Goal: Information Seeking & Learning: Learn about a topic

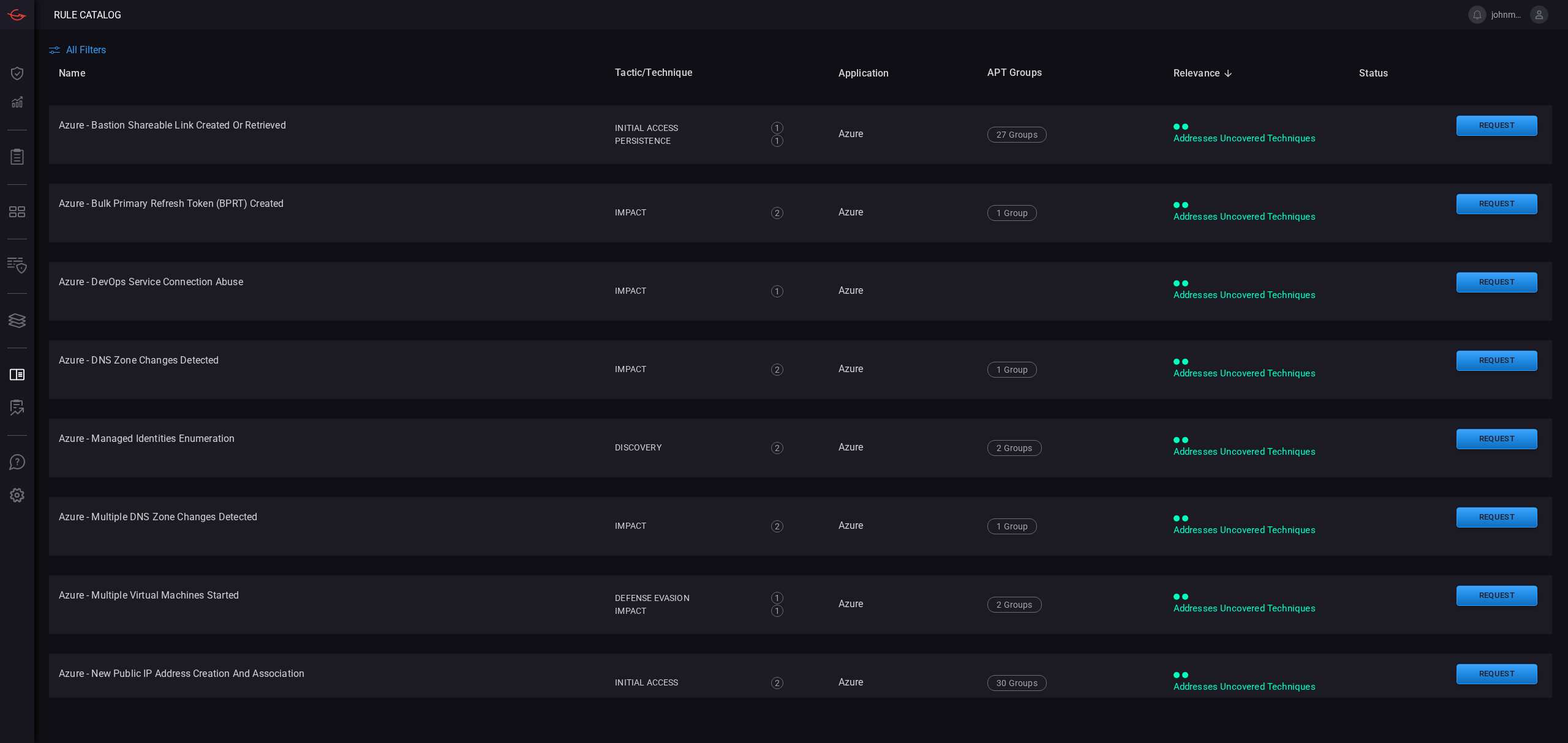
scroll to position [82, 0]
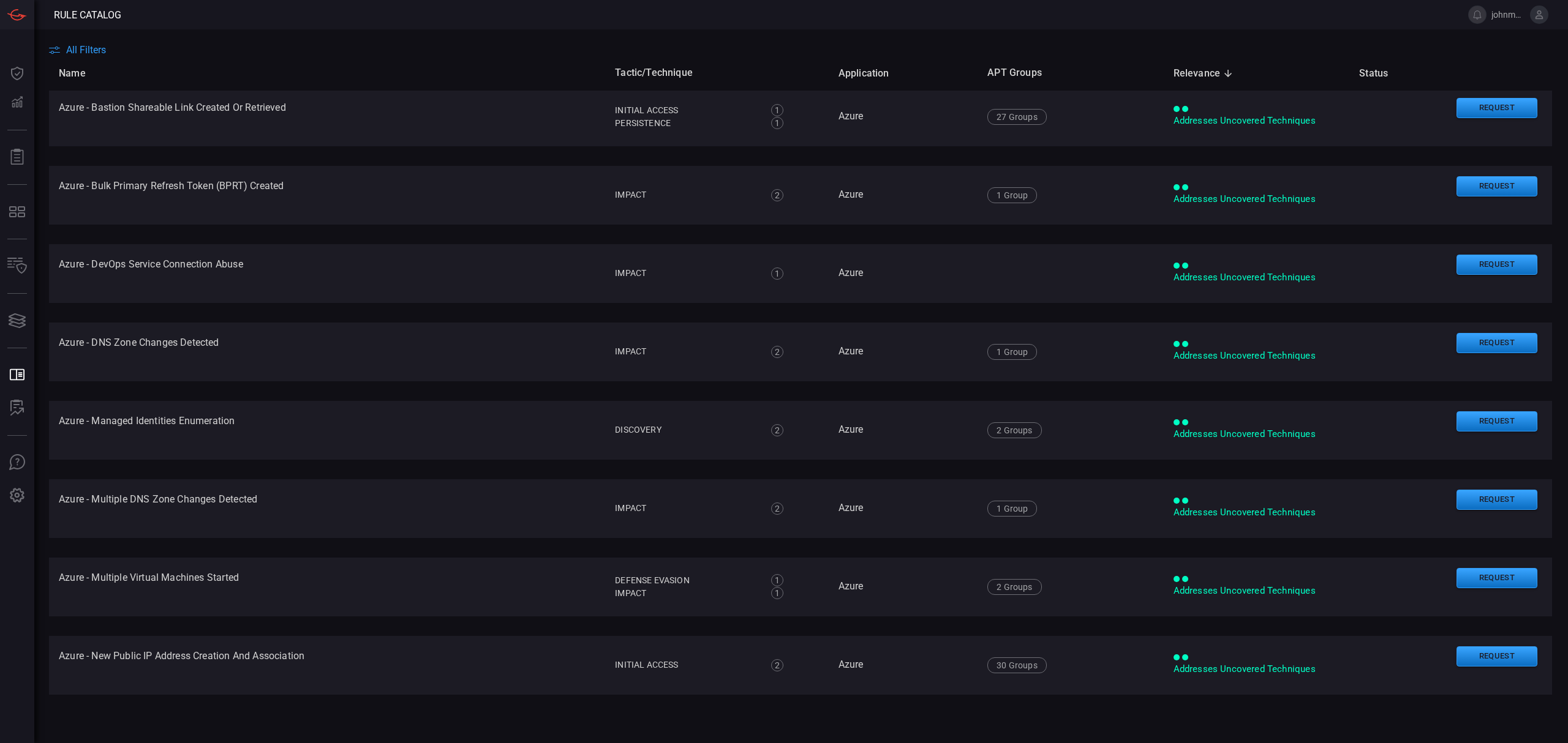
click at [98, 51] on span "All Filters" at bounding box center [85, 50] width 39 height 12
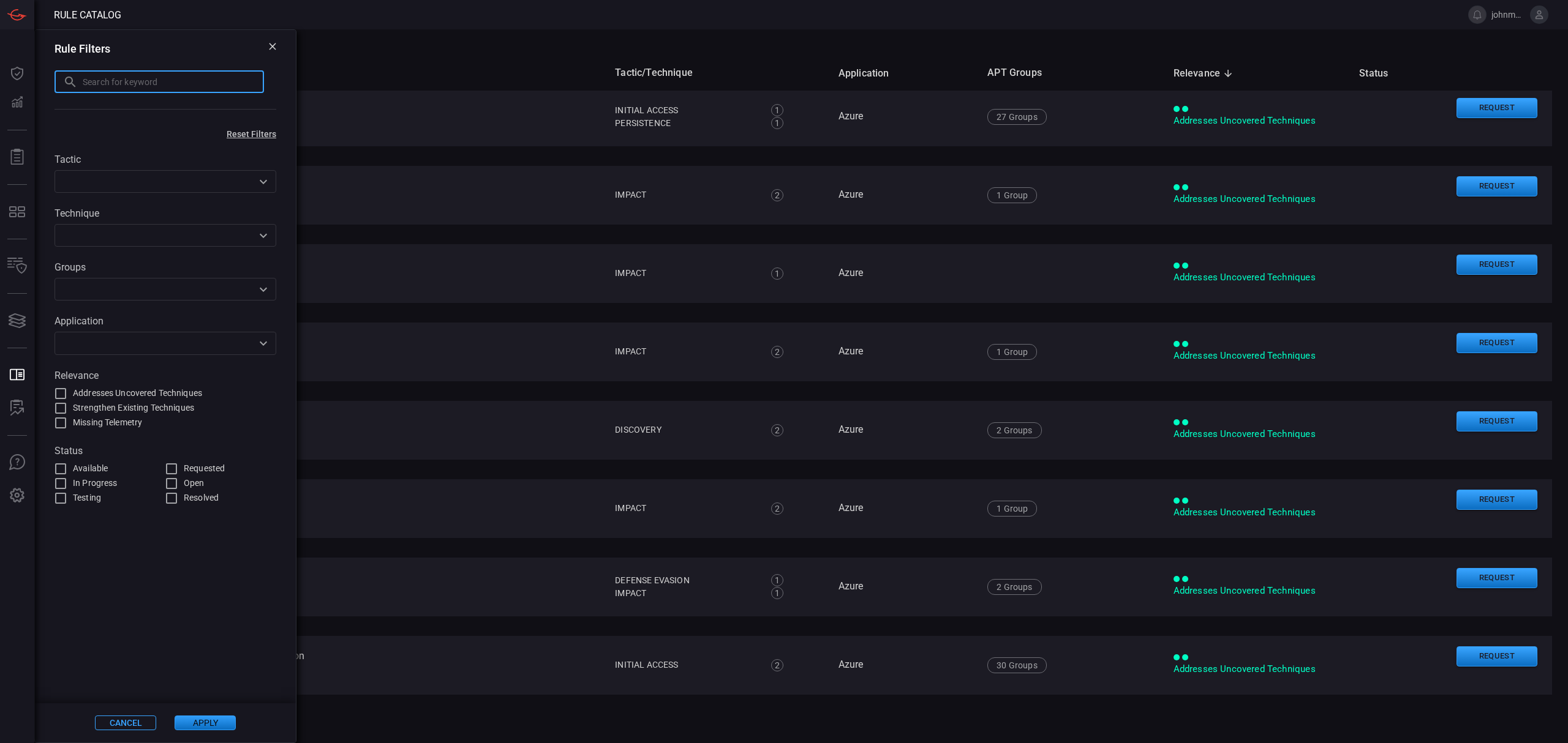
click at [132, 85] on input "text" at bounding box center [173, 82] width 181 height 23
type input "disable real"
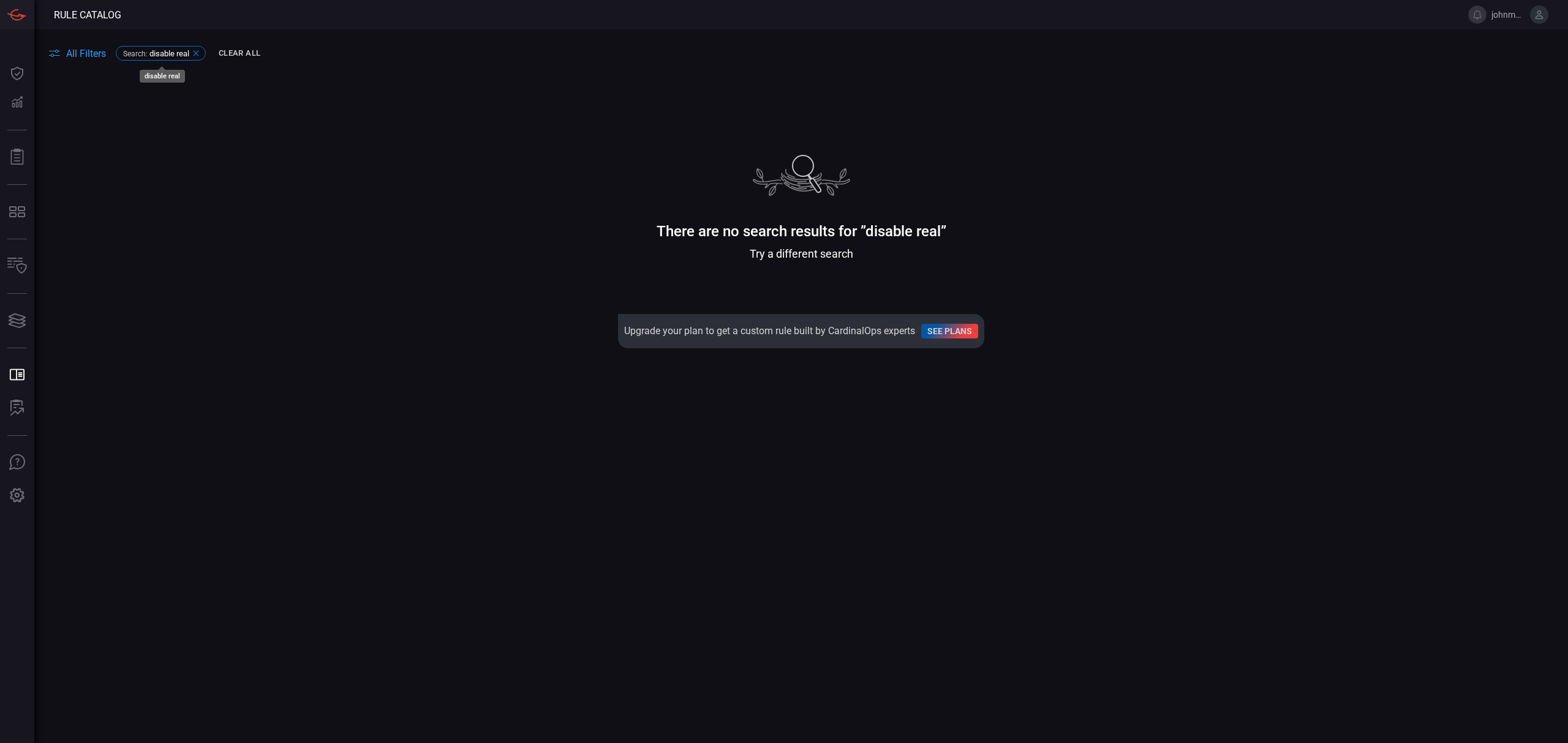
click at [197, 54] on icon at bounding box center [196, 53] width 6 height 6
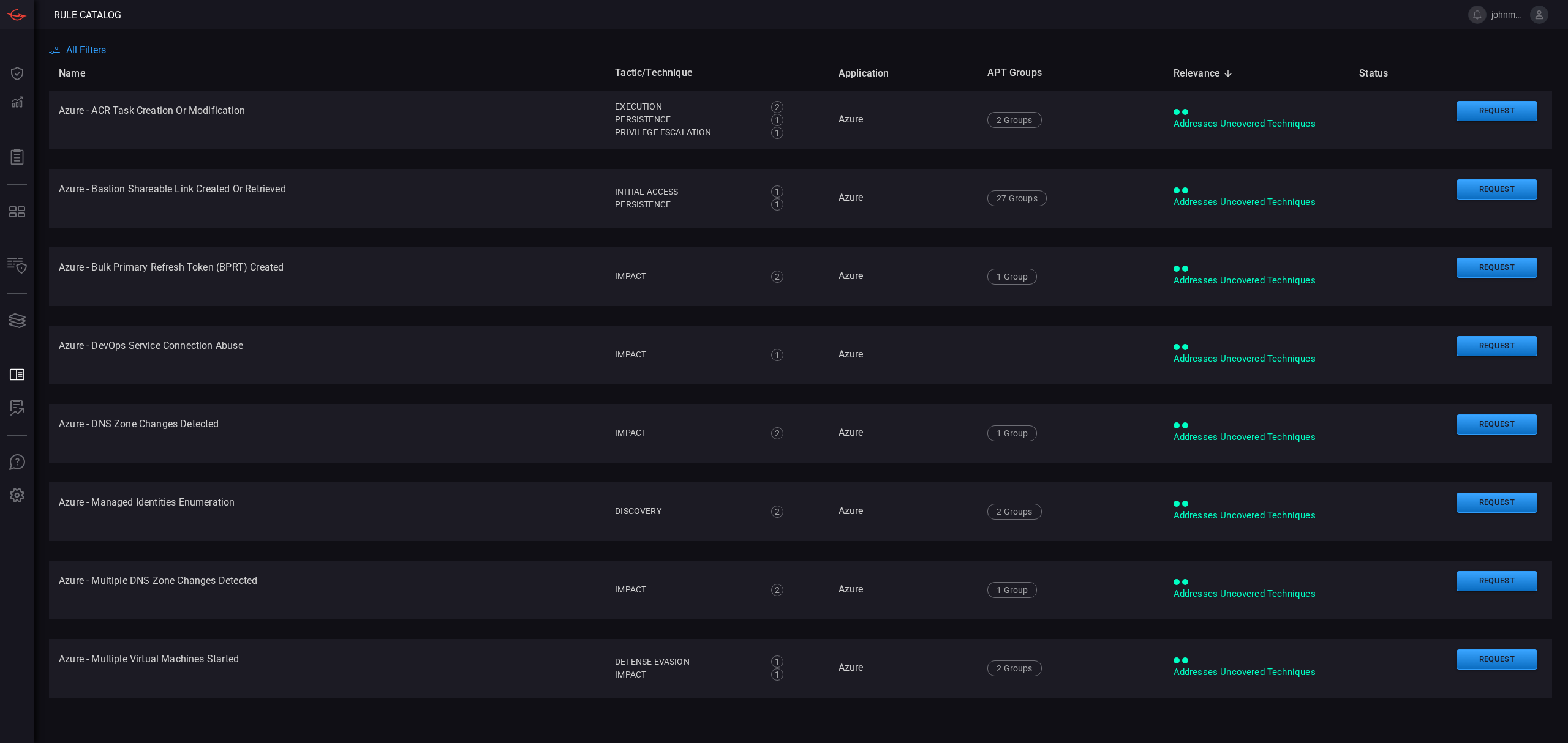
click at [85, 48] on span "All Filters" at bounding box center [85, 50] width 39 height 12
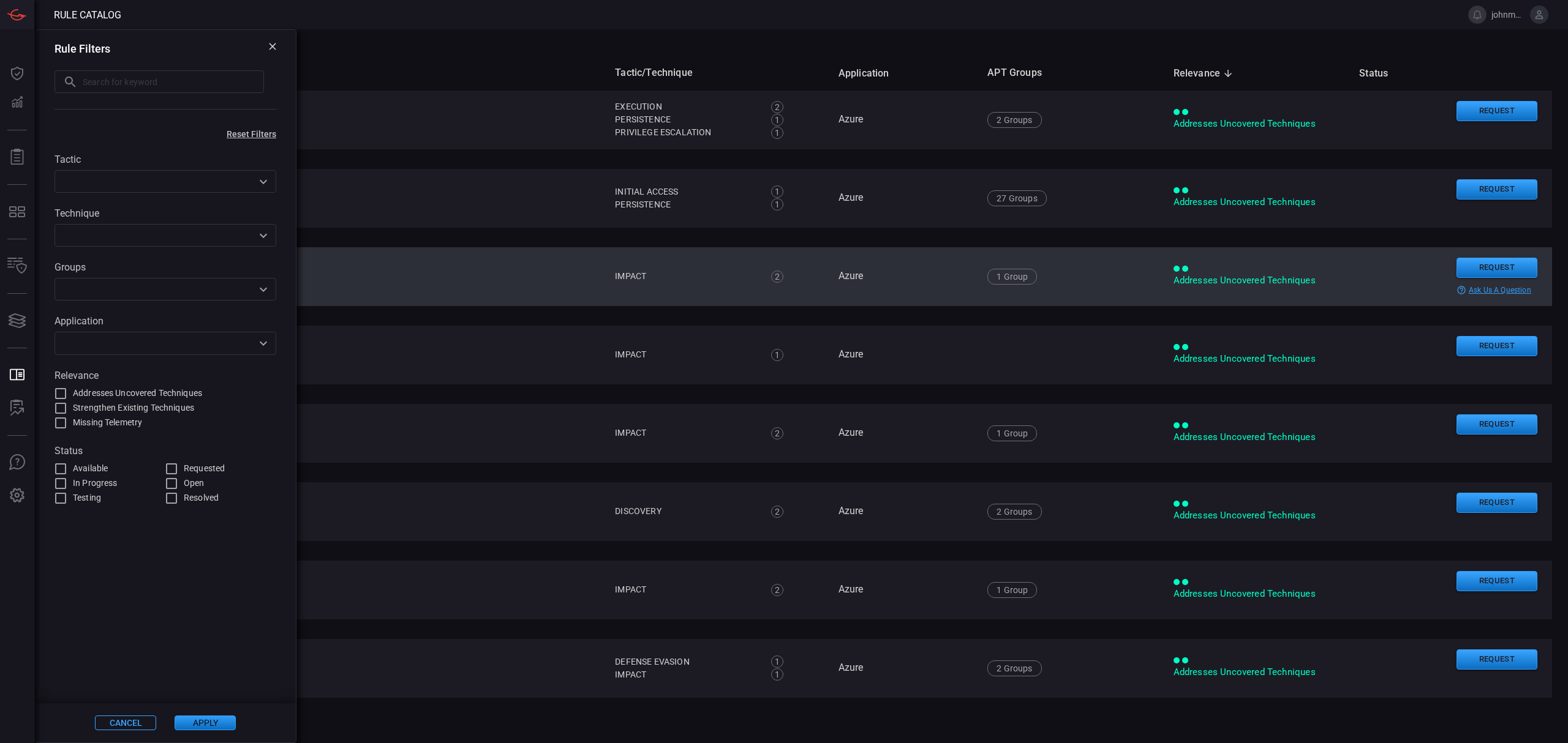
click at [49, 44] on button "All Filters" at bounding box center [77, 50] width 57 height 12
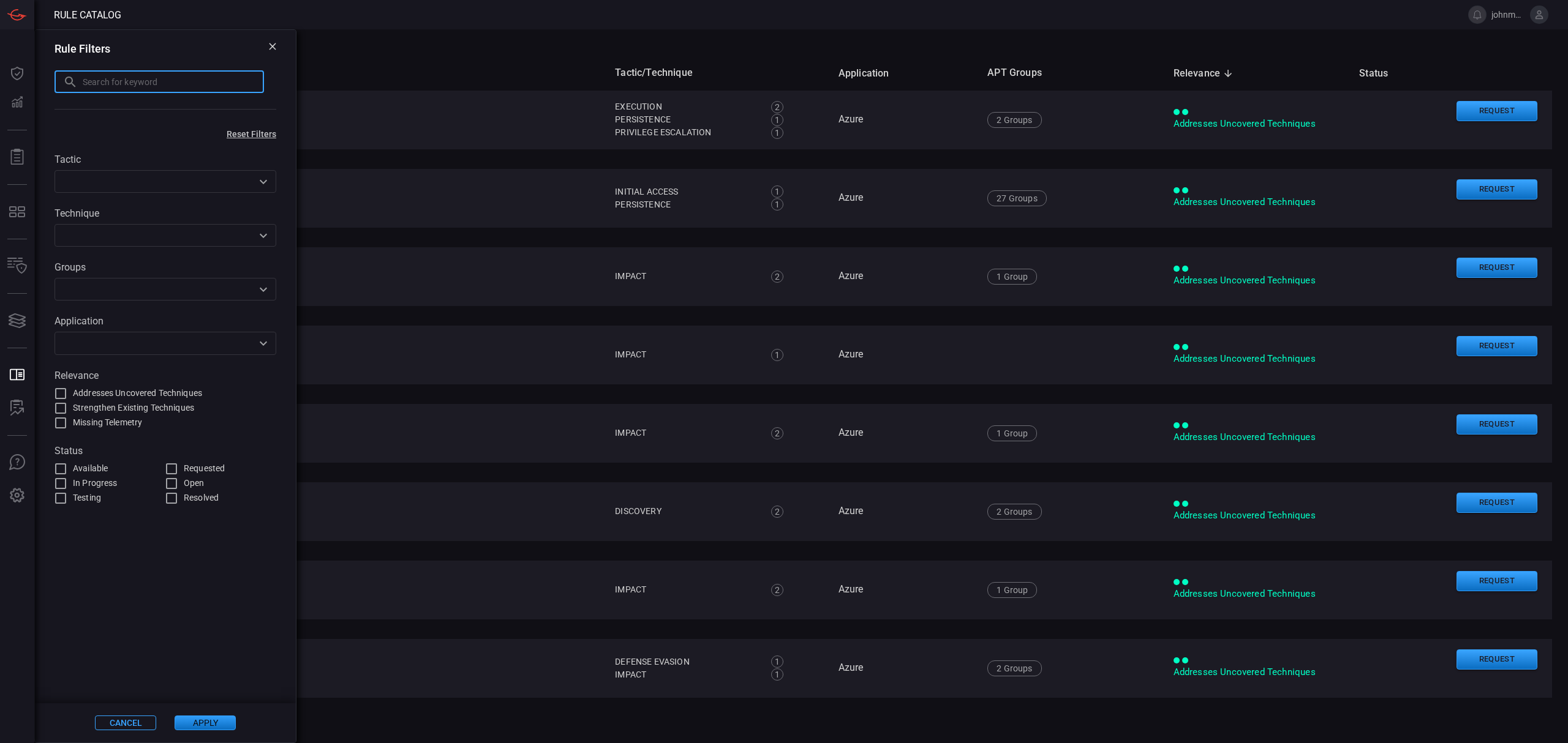
click at [145, 84] on input "text" at bounding box center [173, 82] width 181 height 23
type input "realtime"
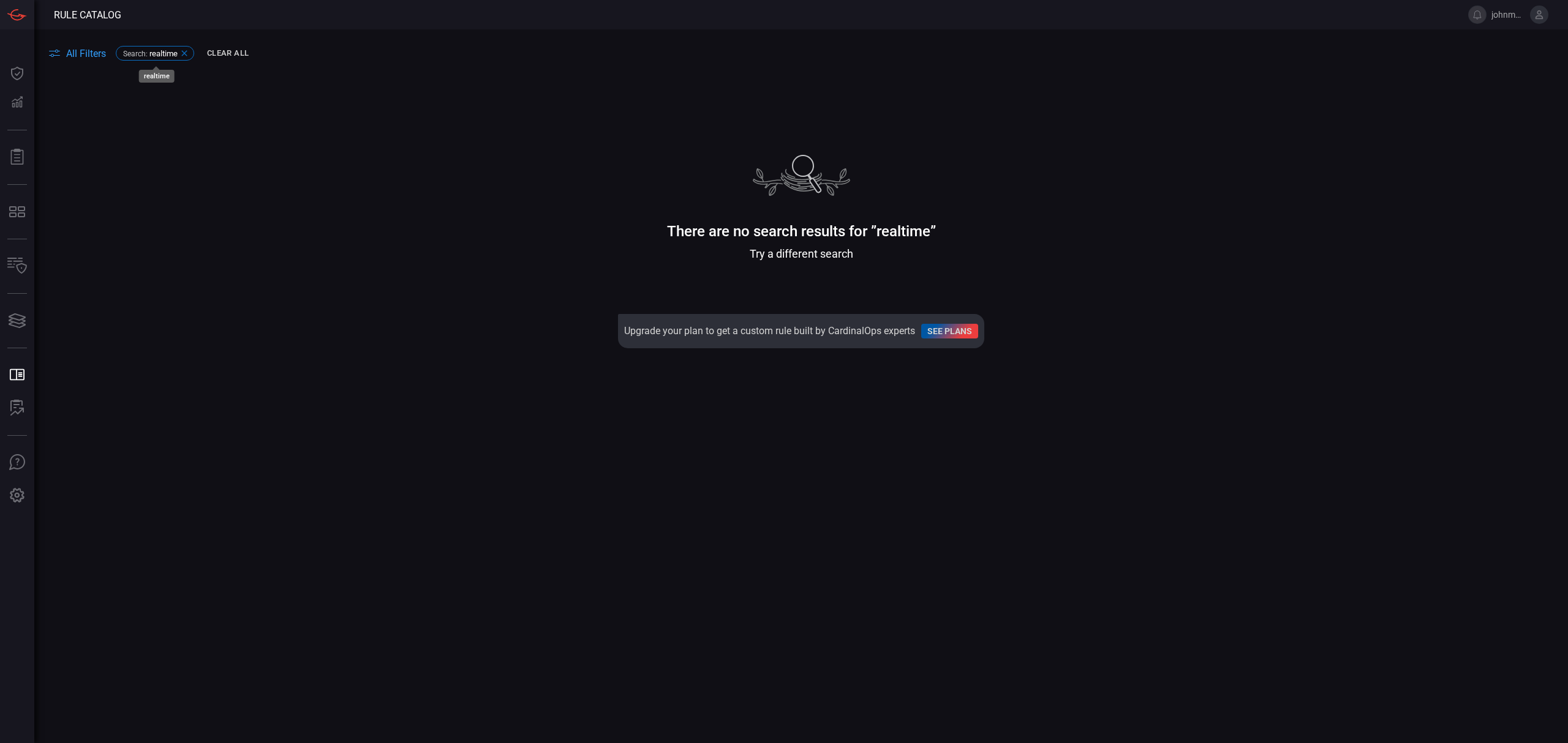
click at [188, 54] on icon at bounding box center [184, 53] width 10 height 10
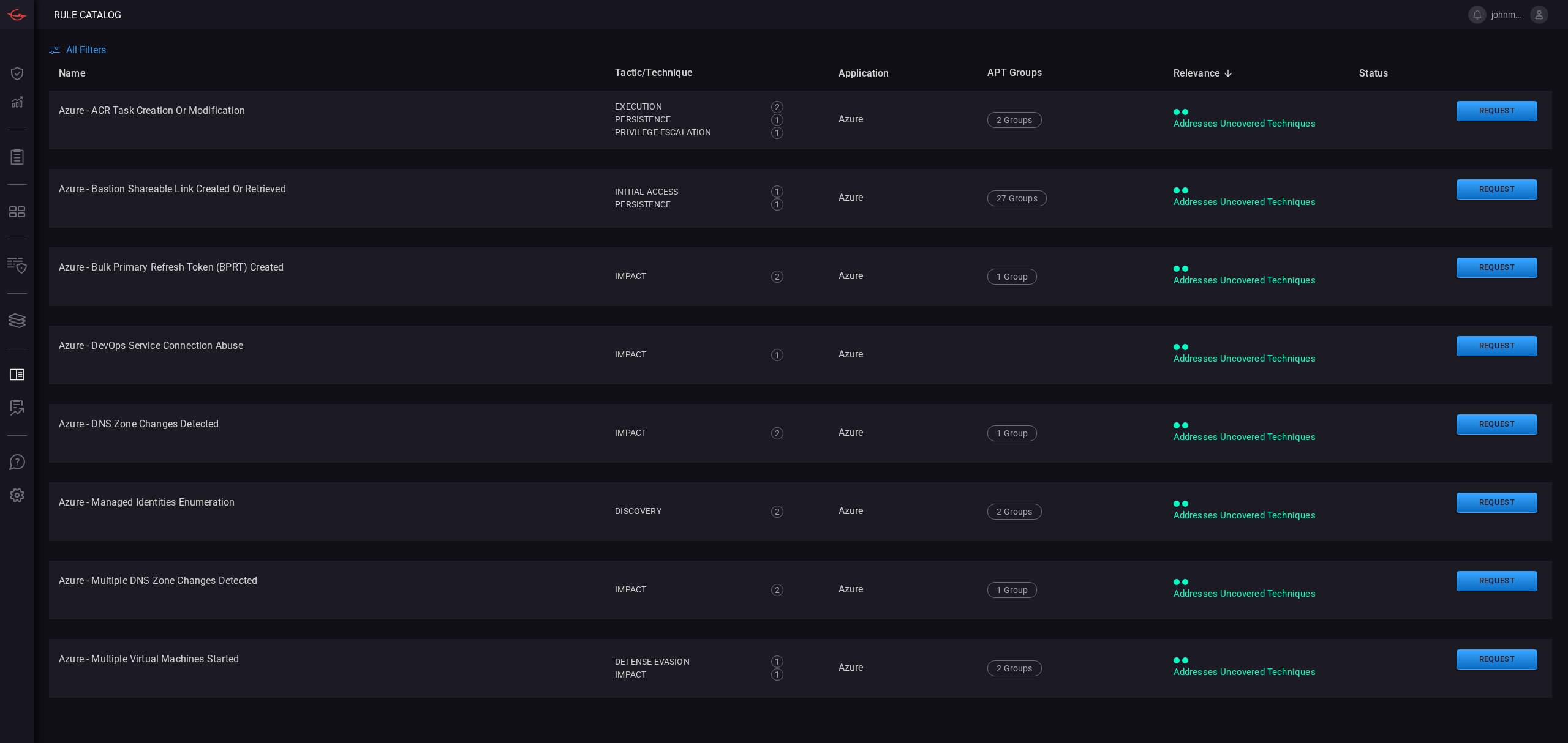
click at [95, 51] on span "All Filters" at bounding box center [85, 50] width 39 height 12
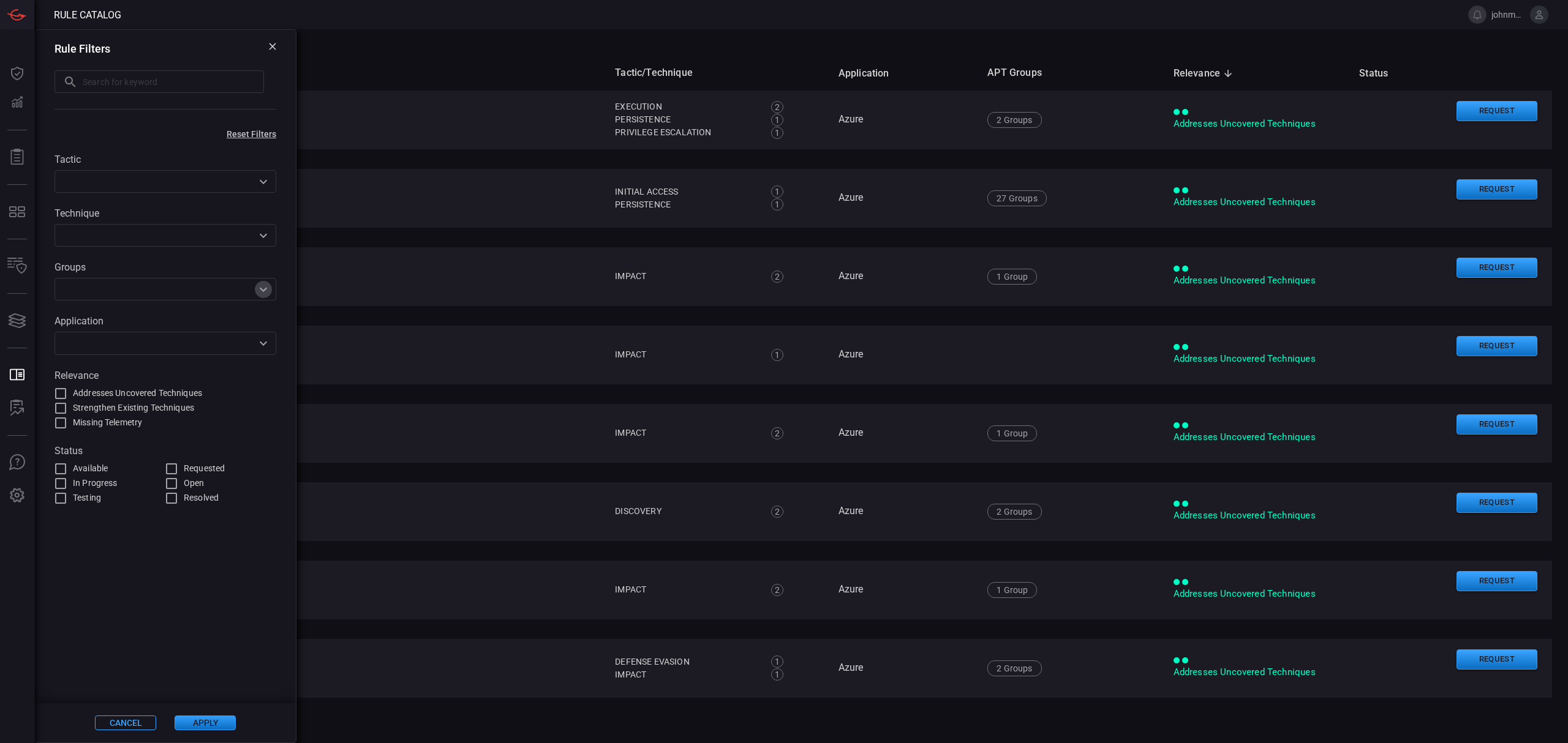
click at [262, 291] on icon "Open" at bounding box center [264, 289] width 7 height 5
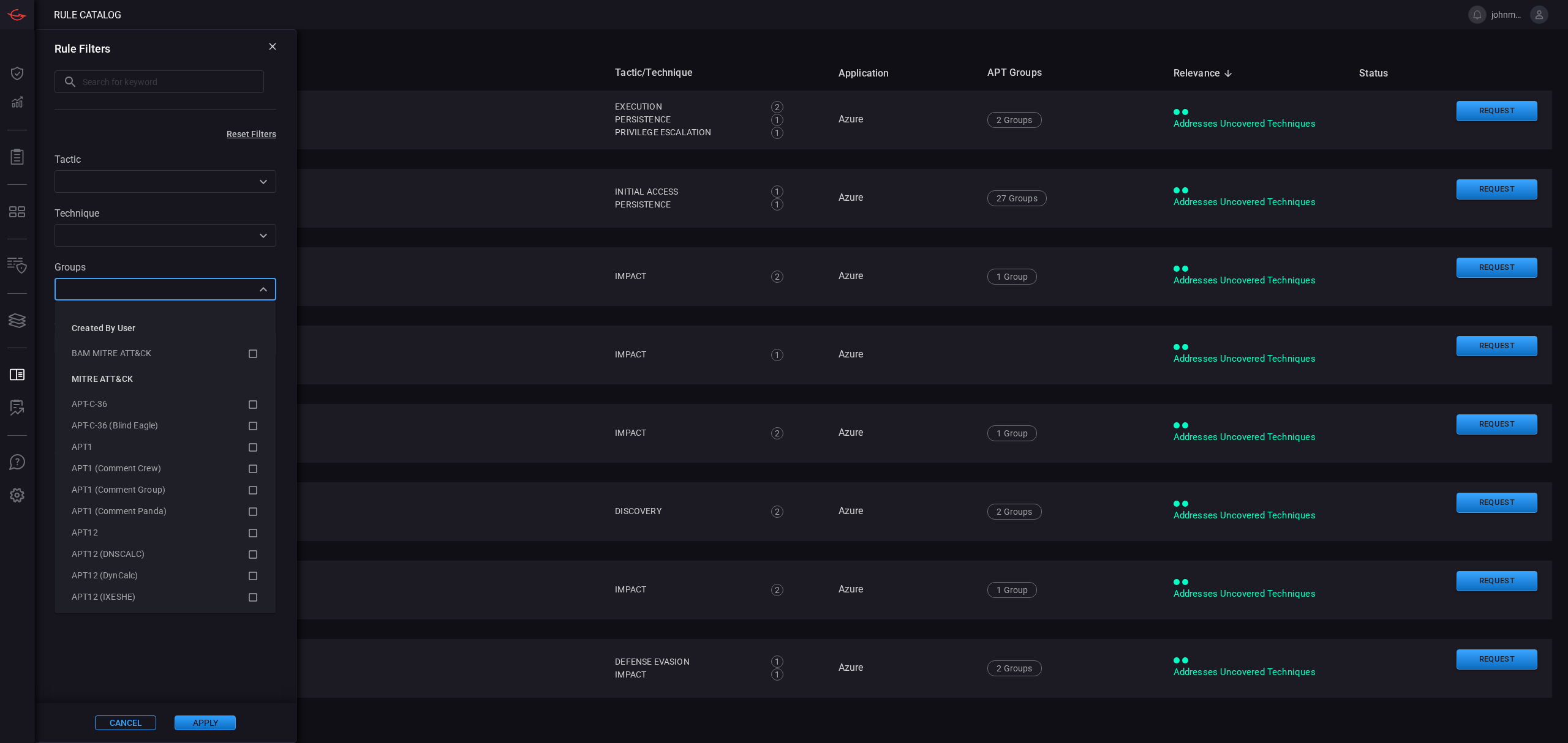
click at [262, 291] on icon "Close" at bounding box center [264, 289] width 15 height 15
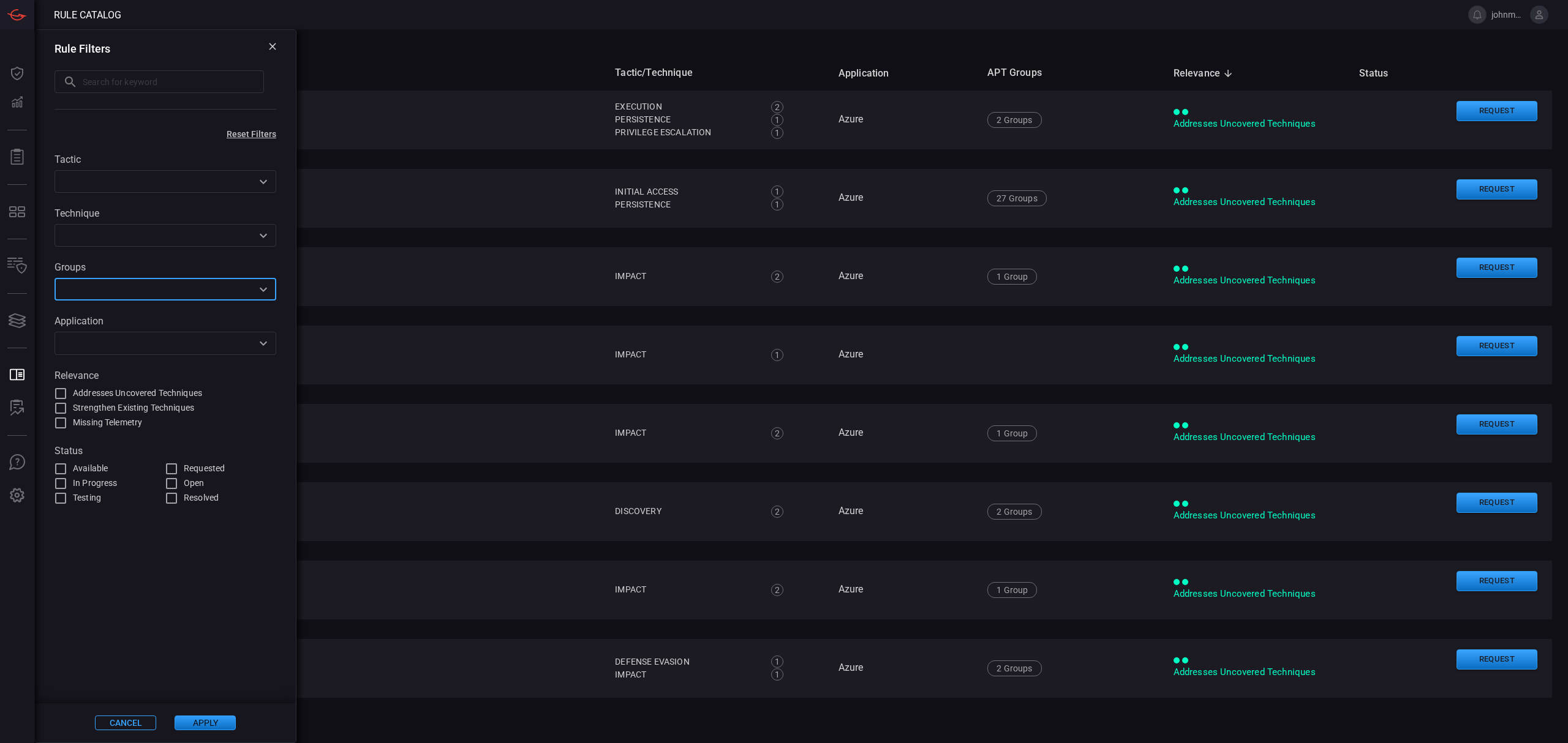
click at [261, 346] on icon "Open" at bounding box center [264, 343] width 15 height 15
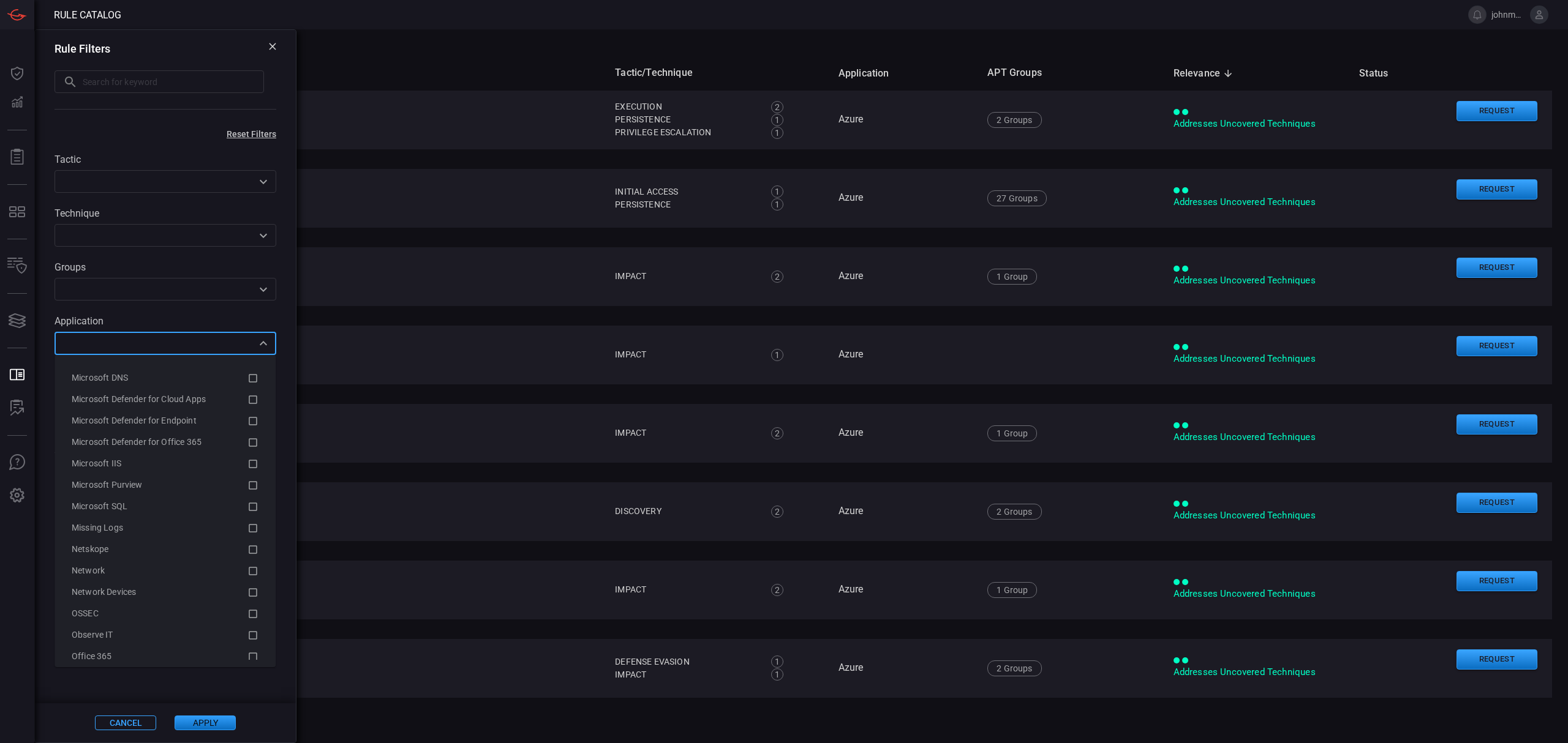
scroll to position [1632, 0]
click at [163, 505] on span "Microsoft Defender for Endpoint" at bounding box center [134, 502] width 125 height 10
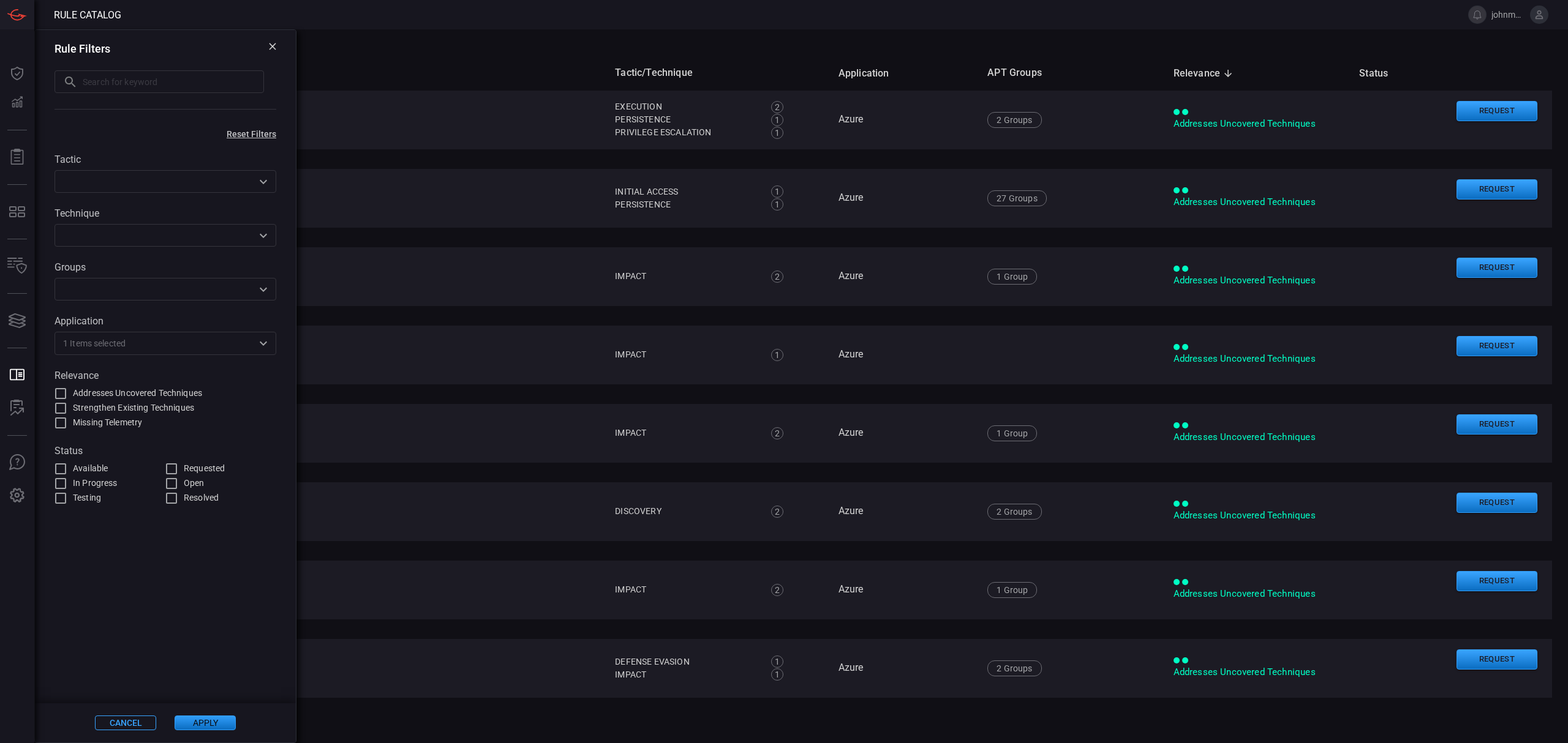
click at [195, 721] on button "Apply" at bounding box center [205, 723] width 62 height 15
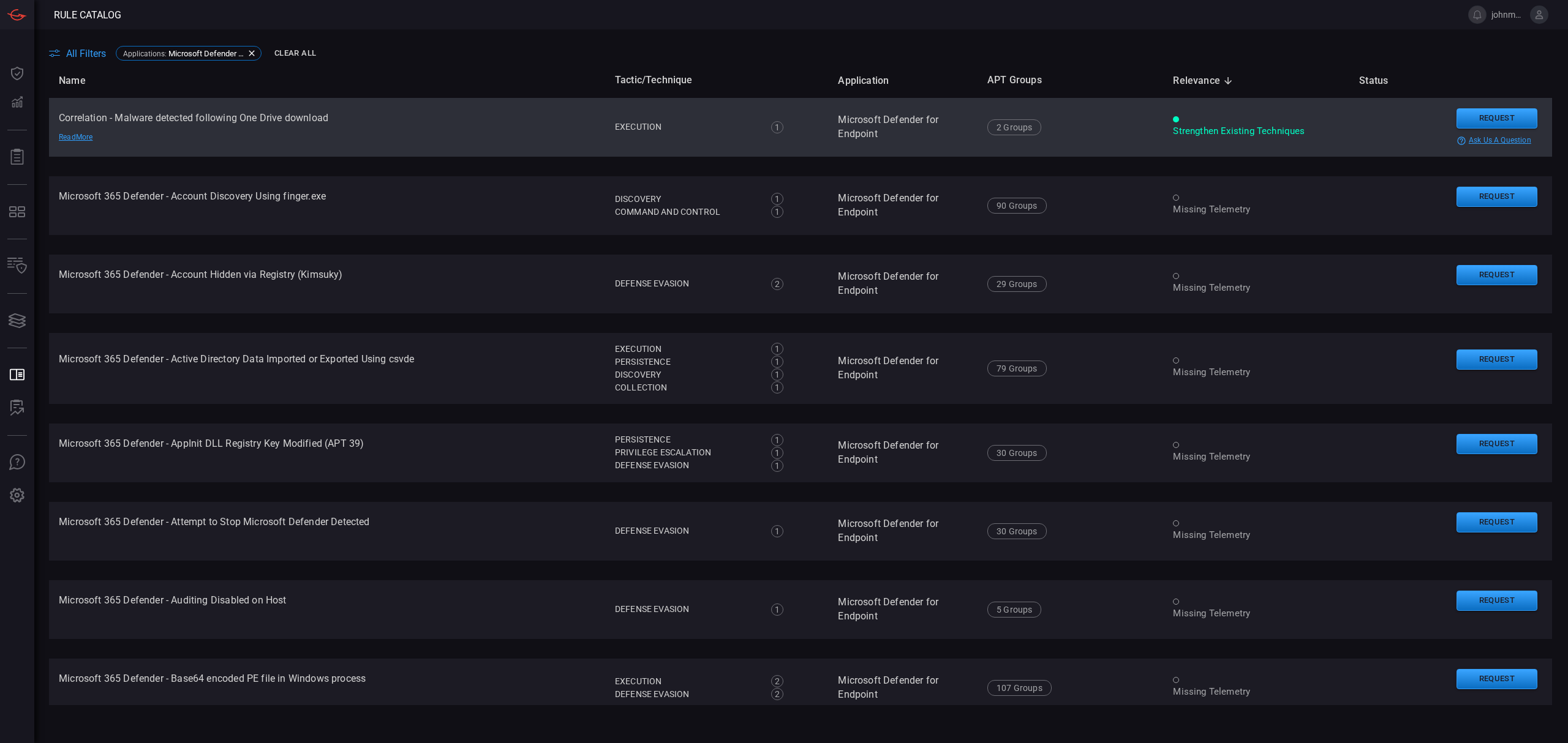
click at [270, 115] on td "Correlation - Malware detected following One Drive download Read More" at bounding box center [326, 128] width 556 height 59
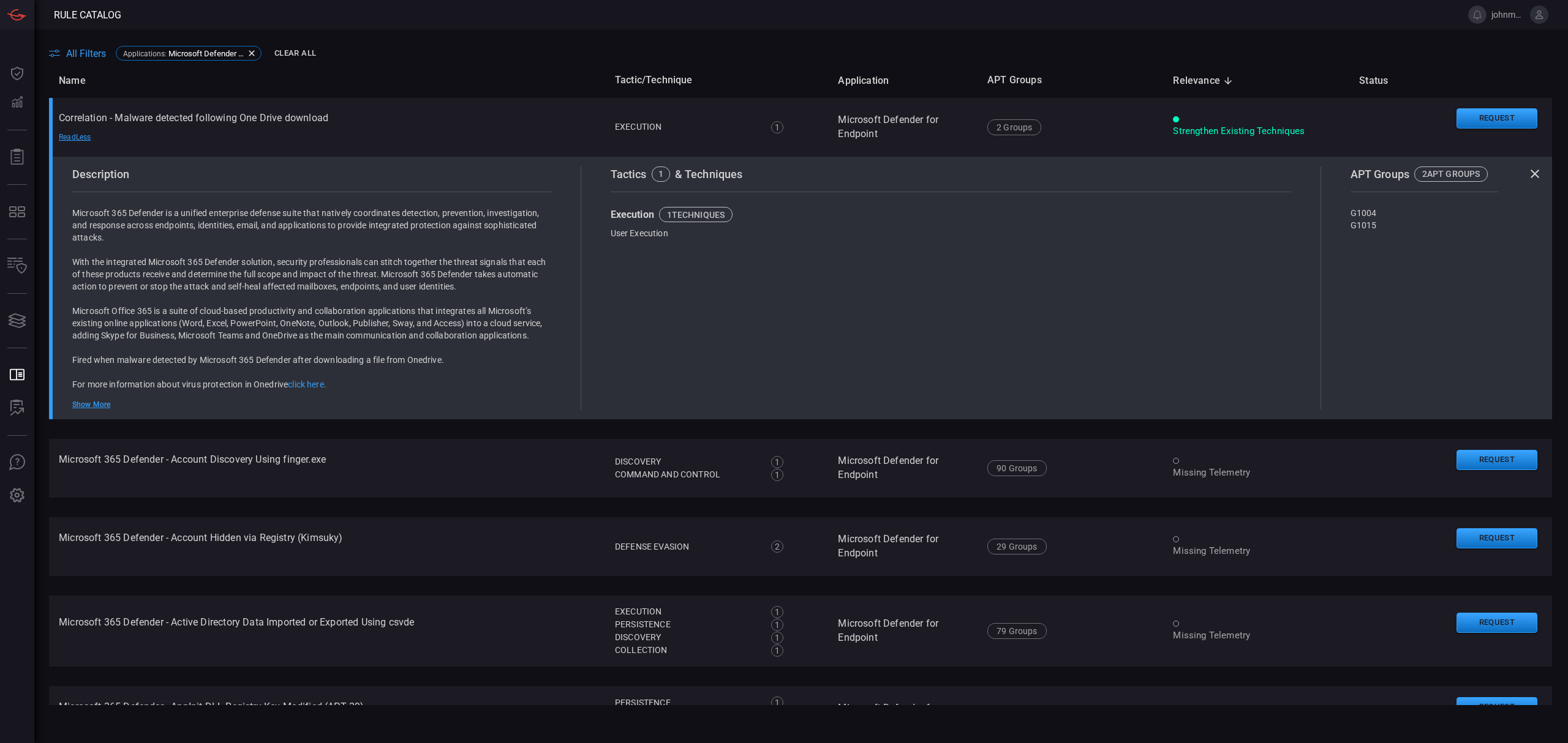
click at [1528, 174] on icon at bounding box center [1535, 174] width 15 height 15
